Goal: Information Seeking & Learning: Learn about a topic

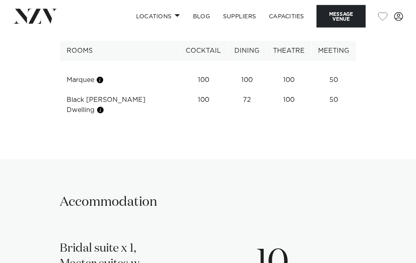
scroll to position [1056, 0]
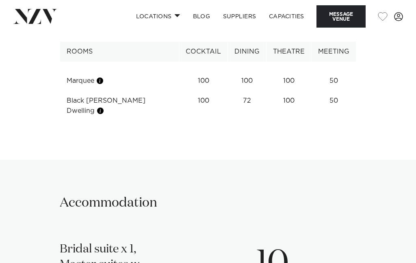
click at [279, 18] on link "Capacities" at bounding box center [286, 16] width 48 height 17
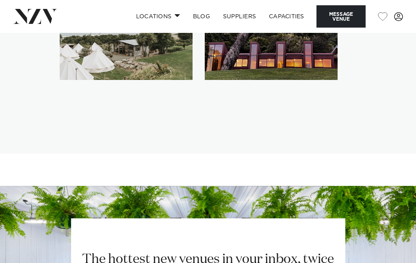
scroll to position [1532, 0]
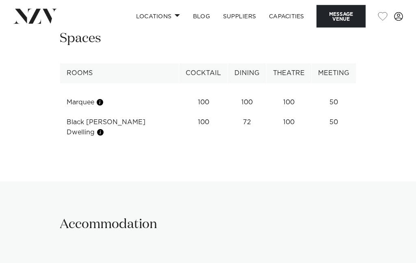
scroll to position [1030, 0]
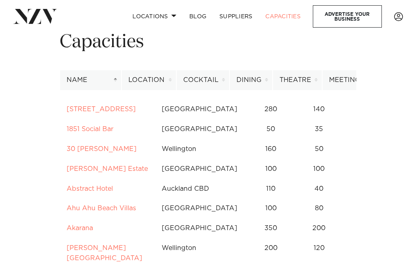
scroll to position [44, 0]
